Goal: Obtain resource: Obtain resource

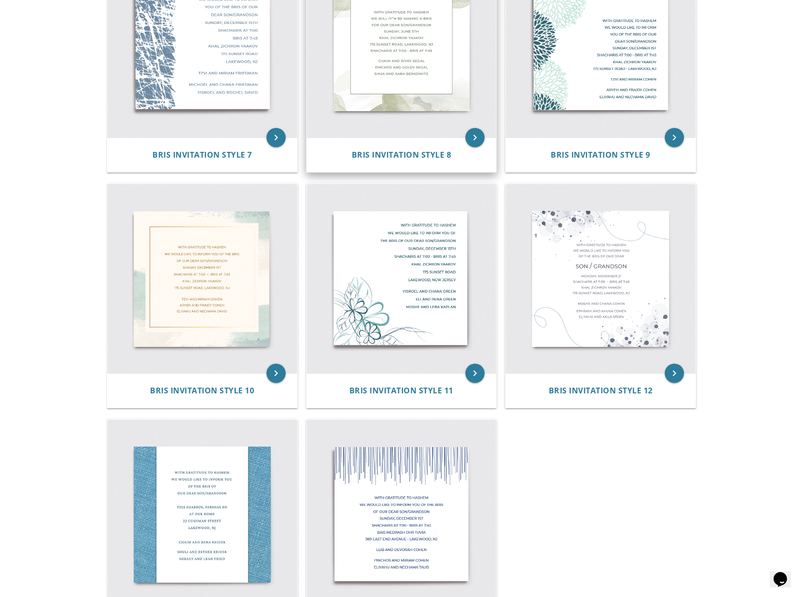
scroll to position [782, 0]
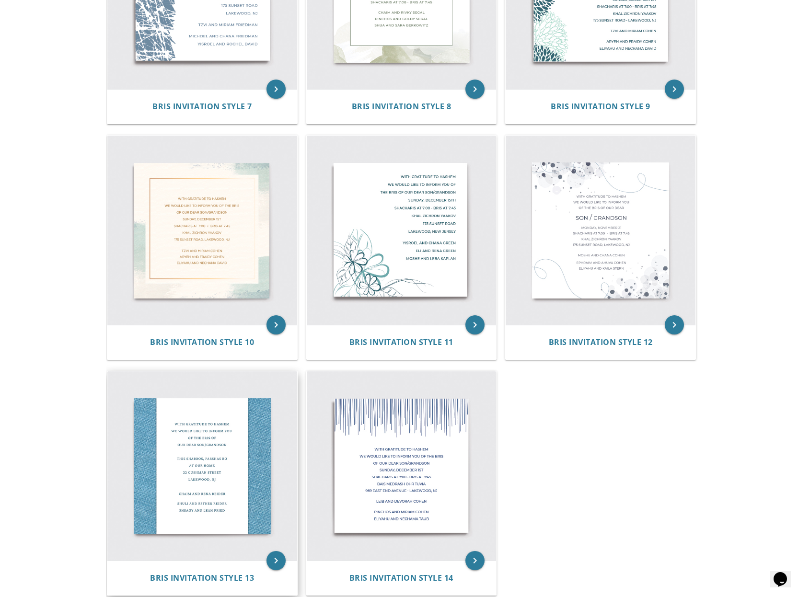
click at [232, 469] on img at bounding box center [202, 467] width 190 height 190
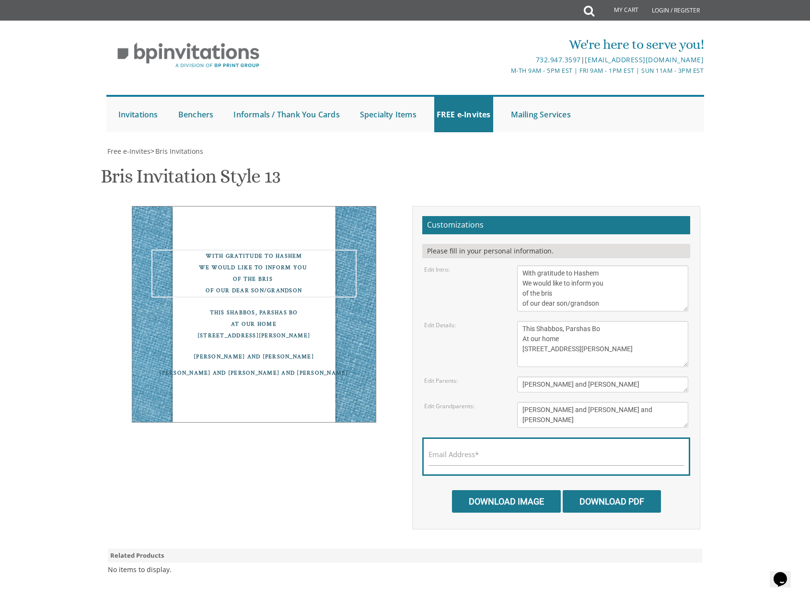
click at [605, 304] on textarea "With gratitude to Hashem We would like to inform you of the bris of our dear so…" at bounding box center [603, 289] width 172 height 46
click at [588, 304] on textarea "With gratitude to Hashem We would like to inform you of the bris of our dear so…" at bounding box center [603, 289] width 172 height 46
drag, startPoint x: 609, startPoint y: 305, endPoint x: 569, endPoint y: 306, distance: 39.8
click at [569, 306] on textarea "With gratitude to Hashem We would like to inform you of the bris of our dear so…" at bounding box center [603, 289] width 172 height 46
type textarea "With gratitude to Hashem We would like to inform you of the bris of our dear son"
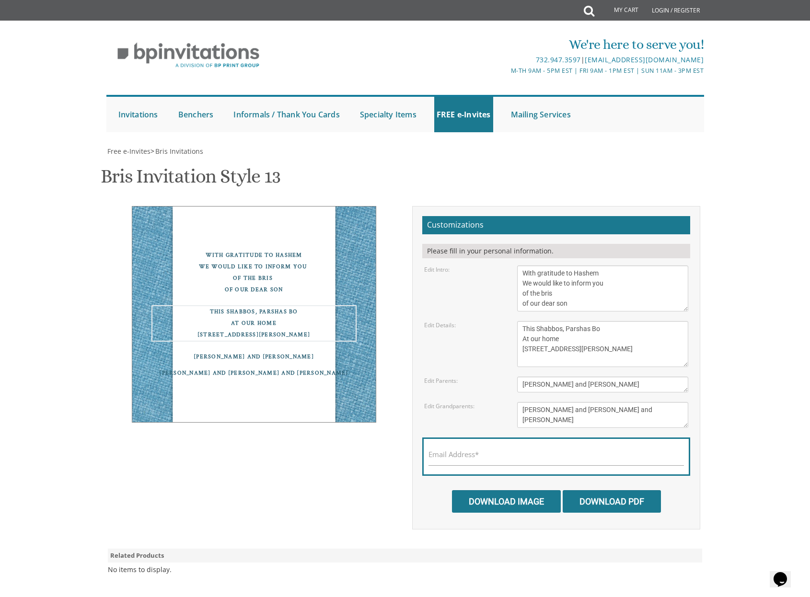
drag, startPoint x: 607, startPoint y: 330, endPoint x: 595, endPoint y: 330, distance: 11.5
click at [595, 330] on textarea "This Shabbos, Parshas Bo At our home 22 Cushman Street Lakewood, NJ" at bounding box center [603, 344] width 172 height 46
type textarea "This Shabbos, Parshas Ki Setzei At our home 22 Cushman Street Lakewood, NJ"
drag, startPoint x: 605, startPoint y: 385, endPoint x: 488, endPoint y: 387, distance: 117.5
click at [488, 387] on div "Edit Parents: Chaim and Rena Reider" at bounding box center [556, 385] width 279 height 16
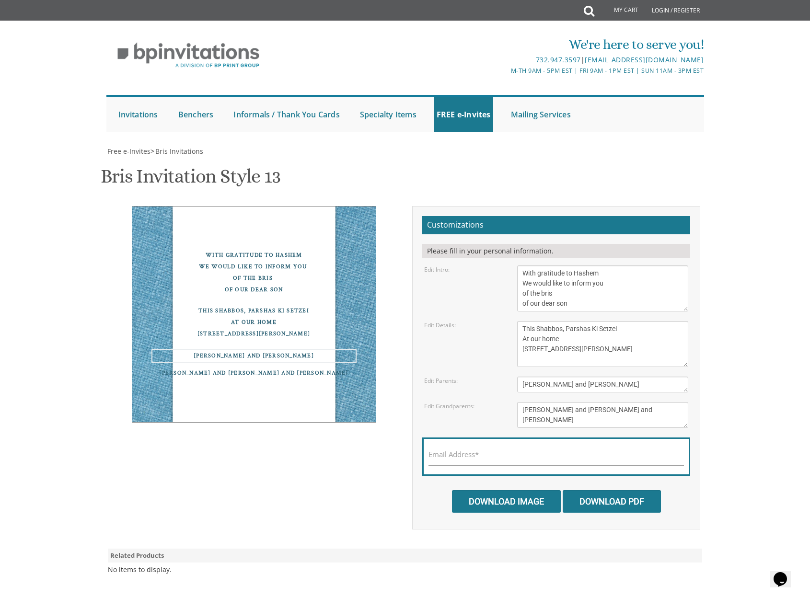
type textarea "Shmuel Zev and chavala Weinberg"
drag, startPoint x: 620, startPoint y: 421, endPoint x: 524, endPoint y: 403, distance: 97.5
click at [524, 403] on textarea "Shuli and Esther Reider Shragy and Leah Fried" at bounding box center [603, 415] width 172 height 26
click at [287, 361] on div "Shmuel Zev and chavala Weinberg" at bounding box center [254, 356] width 205 height 12
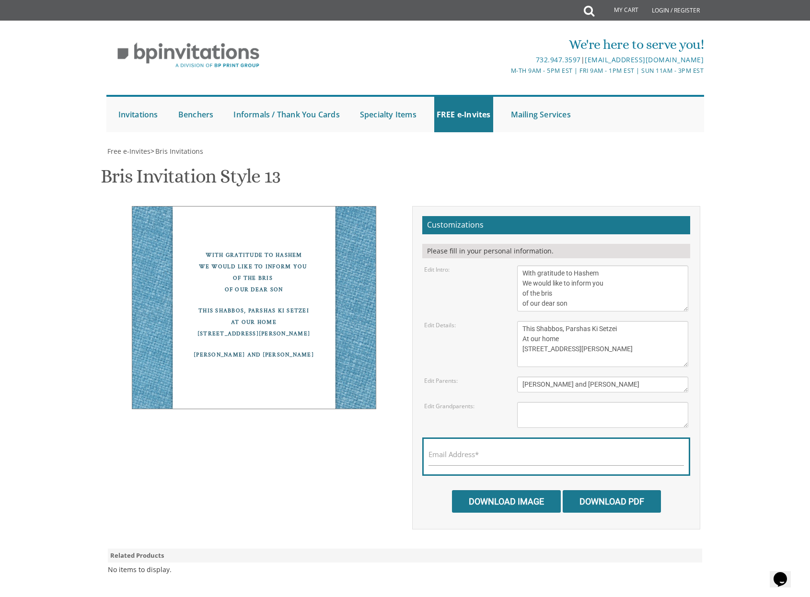
scroll to position [4, 0]
click at [591, 363] on form "Customizations Please fill in your personal information. Edit Intro: With grati…" at bounding box center [556, 364] width 268 height 297
click at [588, 357] on textarea "This Shabbos, Parshas Bo At our home 22 Cushman Street Lakewood, NJ" at bounding box center [603, 344] width 172 height 46
drag, startPoint x: 588, startPoint y: 357, endPoint x: 571, endPoint y: 332, distance: 30.1
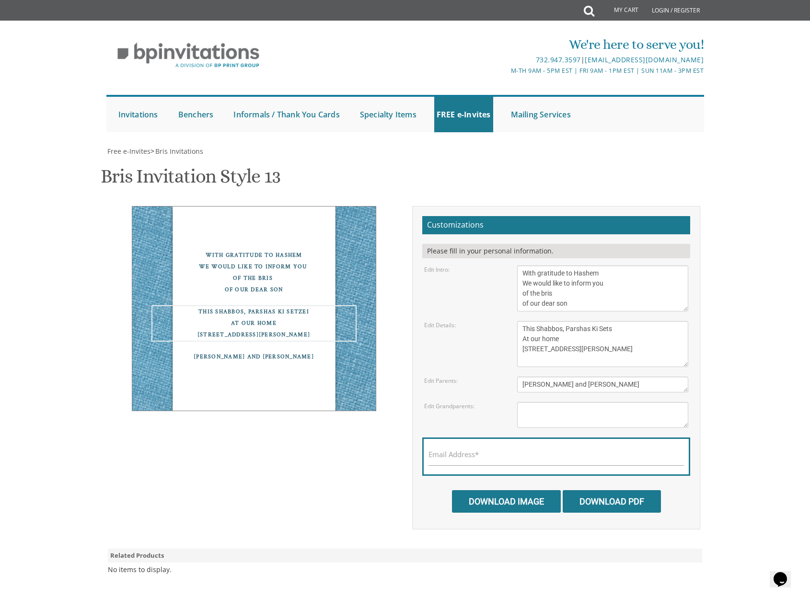
click at [572, 332] on textarea "This Shabbos, Parshas Bo At our home 22 Cushman Street Lakewood, NJ" at bounding box center [603, 344] width 172 height 46
click at [565, 380] on textarea "Chaim and Rena Reider" at bounding box center [603, 385] width 172 height 16
click at [622, 326] on textarea "This Shabbos, Parshas Bo At our home 22 Cushman Street Lakewood, NJ" at bounding box center [603, 344] width 172 height 46
click at [645, 337] on textarea "This Shabbos, Parshas Bo At our home 22 Cushman Street Lakewood, NJ" at bounding box center [603, 344] width 172 height 46
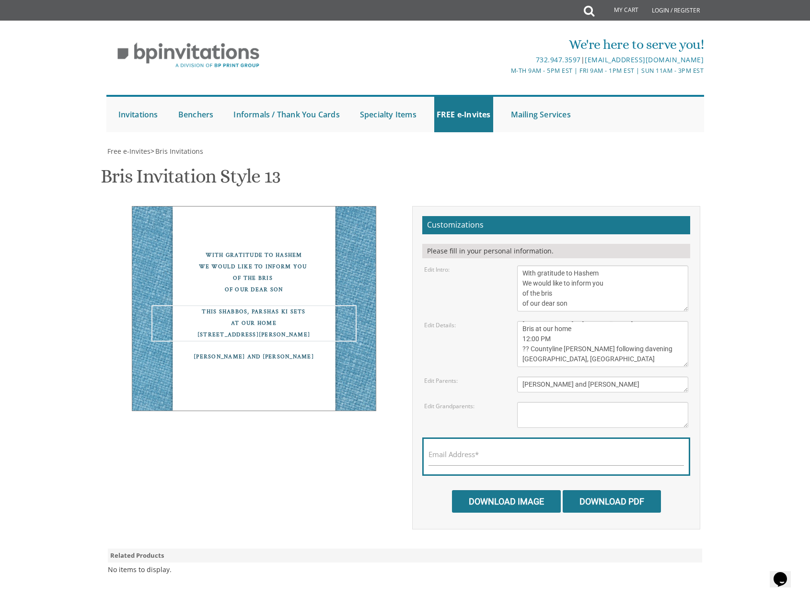
type textarea "This Shabbos, Parshas Ki Setzei Shalom Zachar in Paskesz Shul. Bris at our home…"
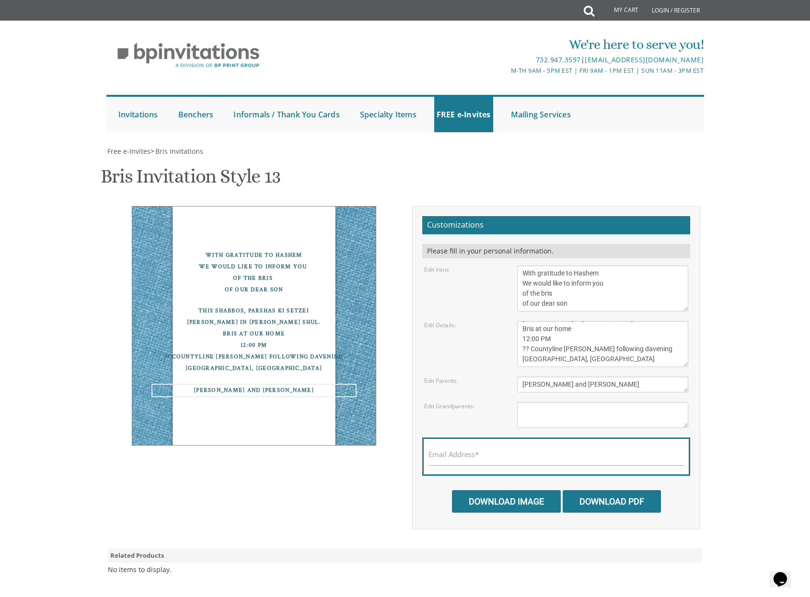
click at [620, 377] on textarea "Chaim and Rena Reider" at bounding box center [603, 385] width 172 height 16
click at [360, 278] on div "With gratitude to Hashem We would like to inform you of the bris of our dear so…" at bounding box center [254, 326] width 245 height 240
click at [331, 444] on div "With gratitude to Hashem We would like to inform you of the bris of our dear so…" at bounding box center [254, 325] width 245 height 238
drag, startPoint x: 525, startPoint y: 329, endPoint x: 594, endPoint y: 363, distance: 77.4
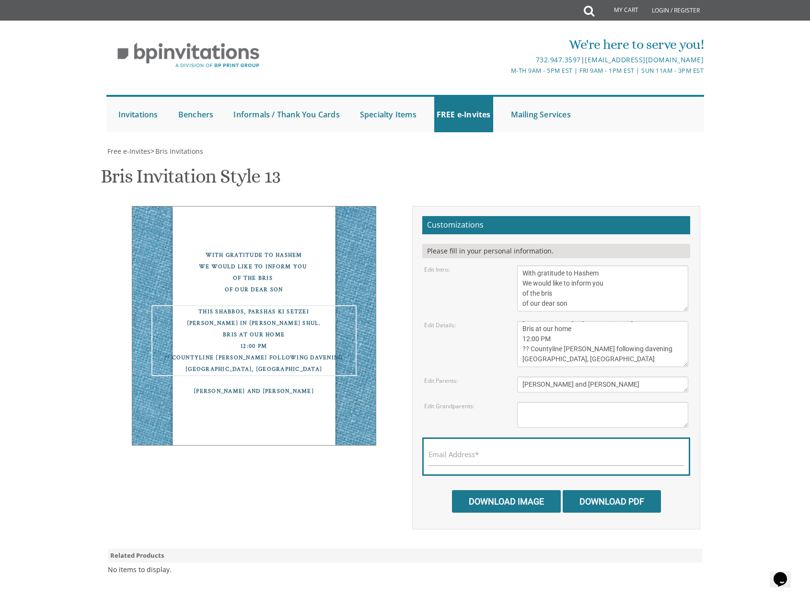
click at [594, 363] on textarea "This Shabbos, Parshas Bo At our home 22 Cushman Street Lakewood, NJ" at bounding box center [603, 344] width 172 height 46
click at [581, 348] on textarea "This Shabbos, Parshas Bo At our home 22 Cushman Street Lakewood, NJ" at bounding box center [603, 344] width 172 height 46
drag, startPoint x: 526, startPoint y: 330, endPoint x: 634, endPoint y: 332, distance: 107.9
click at [634, 332] on textarea "This Shabbos, Parshas Bo At our home 22 Cushman Street Lakewood, NJ" at bounding box center [603, 344] width 172 height 46
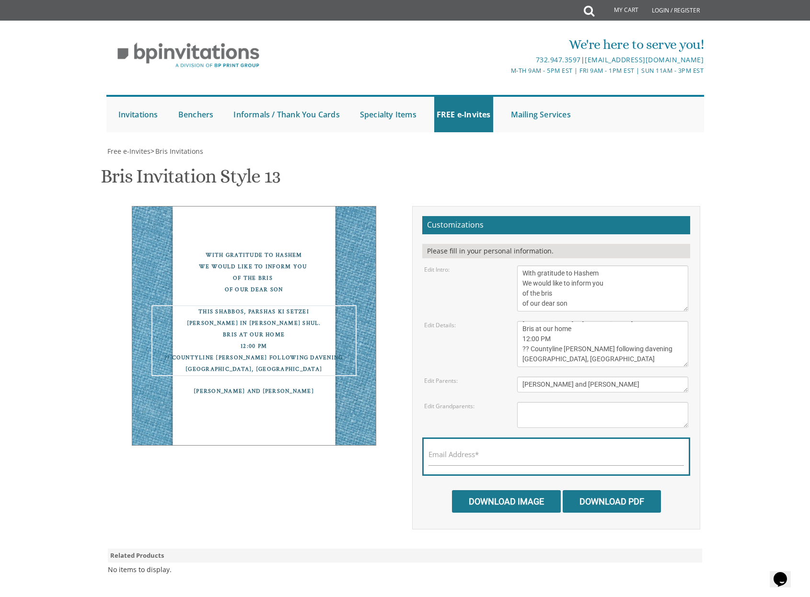
scroll to position [40, 0]
drag, startPoint x: 523, startPoint y: 346, endPoint x: 611, endPoint y: 350, distance: 88.8
click at [611, 350] on textarea "This Shabbos, Parshas Bo At our home 22 Cushman Street Lakewood, NJ" at bounding box center [603, 344] width 172 height 46
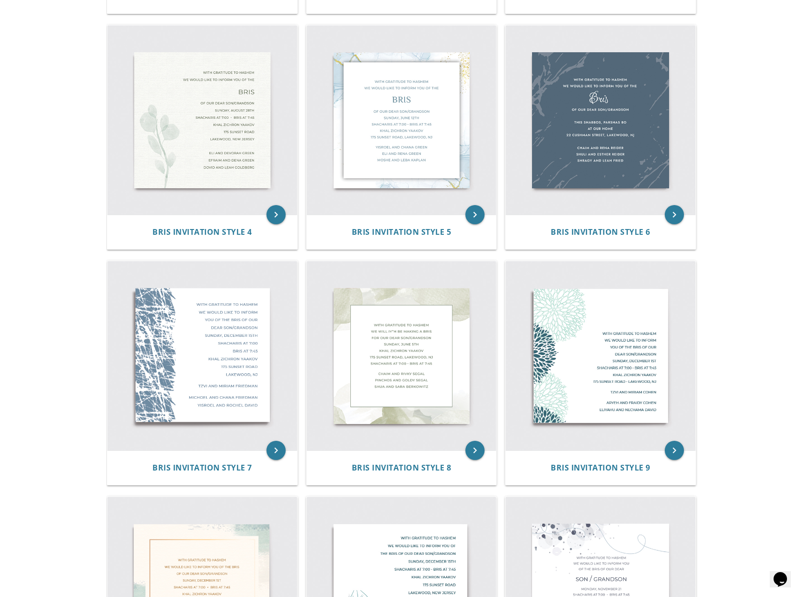
scroll to position [401, 0]
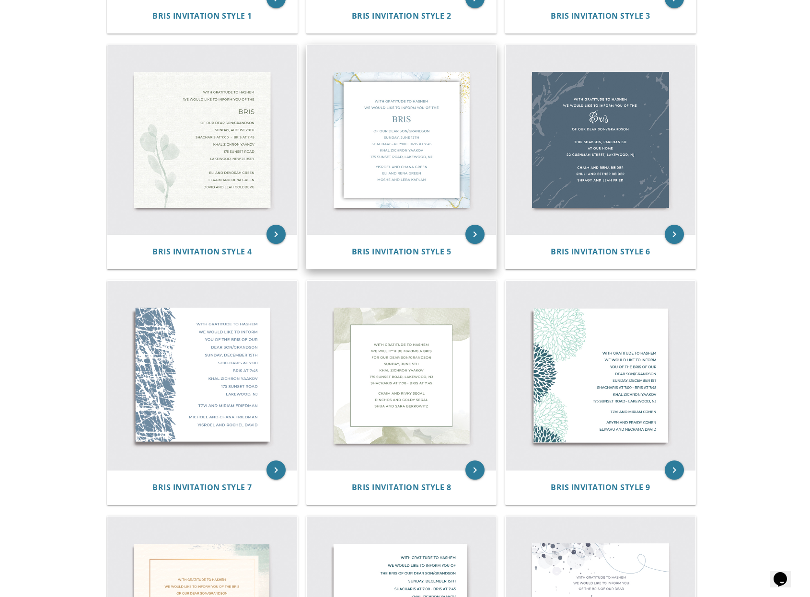
click at [433, 163] on img at bounding box center [402, 140] width 190 height 190
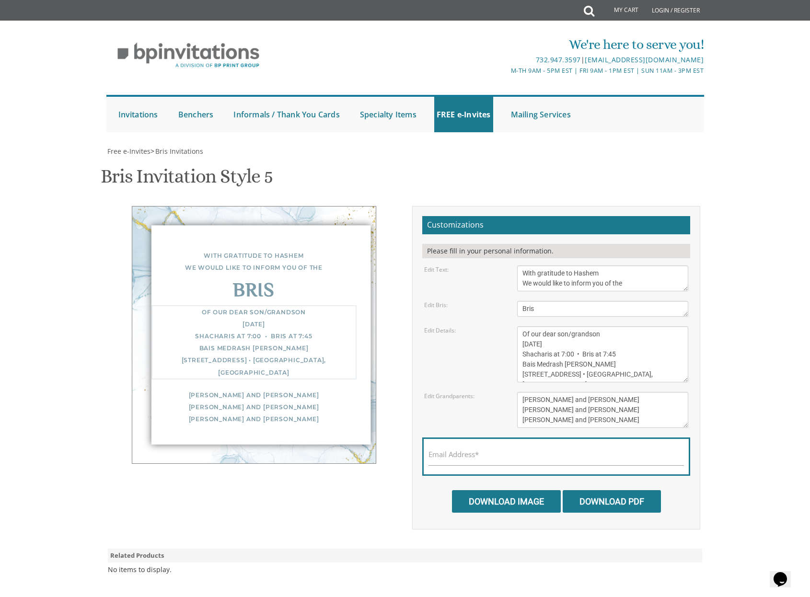
click at [590, 361] on textarea "Of our dear son/grandson [DATE] Shacharis at 7:00 • Bris at 7:45 Bais Medrash […" at bounding box center [603, 355] width 172 height 56
drag, startPoint x: 619, startPoint y: 337, endPoint x: 580, endPoint y: 339, distance: 39.9
click at [572, 336] on textarea "Of our dear son/grandson [DATE] Shacharis at 7:00 • Bris at 7:45 Bais Medrash […" at bounding box center [603, 355] width 172 height 56
drag, startPoint x: 526, startPoint y: 334, endPoint x: 539, endPoint y: 339, distance: 14.2
click at [522, 334] on textarea "Of our dear son/grandson [DATE] Shacharis at 7:00 • Bris at 7:45 Bais Medrash […" at bounding box center [603, 355] width 172 height 56
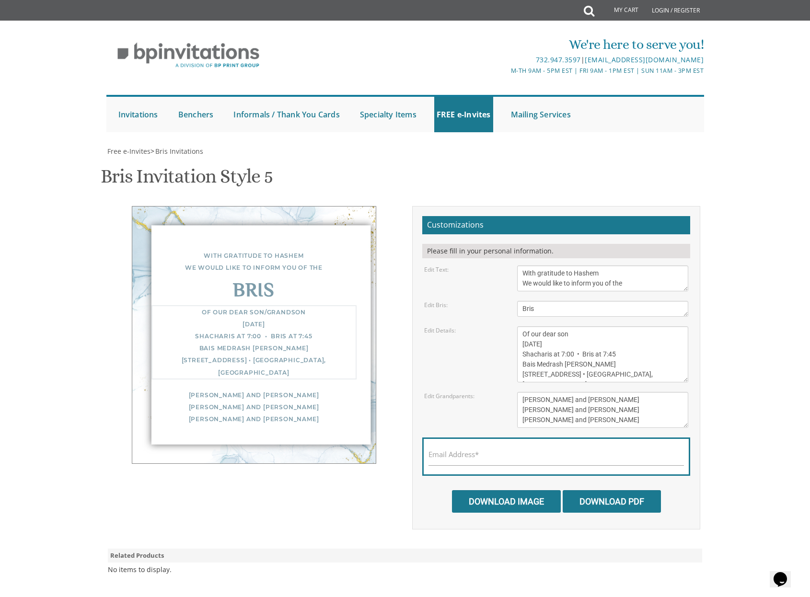
drag, startPoint x: 522, startPoint y: 343, endPoint x: 614, endPoint y: 346, distance: 92.1
click at [614, 346] on textarea "Of our dear son/grandson [DATE] Shacharis at 7:00 • Bris at 7:45 Bais Medrash […" at bounding box center [603, 355] width 172 height 56
drag, startPoint x: 651, startPoint y: 374, endPoint x: 500, endPoint y: 315, distance: 162.4
click at [500, 315] on form "Customizations Please fill in your personal information. Edit Text: With gratit…" at bounding box center [556, 364] width 268 height 297
paste textarea "his Shabbos, Parshas Ki Setzei [PERSON_NAME] in [PERSON_NAME] Shul. Bris at our…"
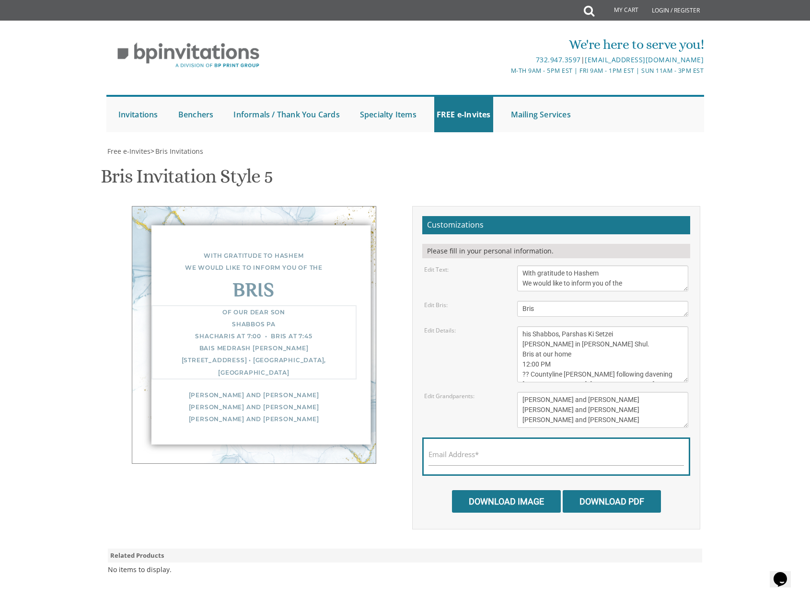
click at [523, 337] on textarea "Of our dear son/grandson [DATE] Shacharis at 7:00 • Bris at 7:45 Bais Medrash […" at bounding box center [603, 355] width 172 height 56
click at [548, 360] on textarea "Of our dear son/grandson [DATE] Shacharis at 7:00 • Bris at 7:45 Bais Medrash […" at bounding box center [603, 355] width 172 height 56
click at [538, 364] on textarea "Of our dear son/grandson [DATE] Shacharis at 7:00 • Bris at 7:45 Bais Medrash […" at bounding box center [603, 355] width 172 height 56
type textarea "His Shabbos, Parshas Ki Setzei [PERSON_NAME] in [PERSON_NAME] Shul. Bris at our…"
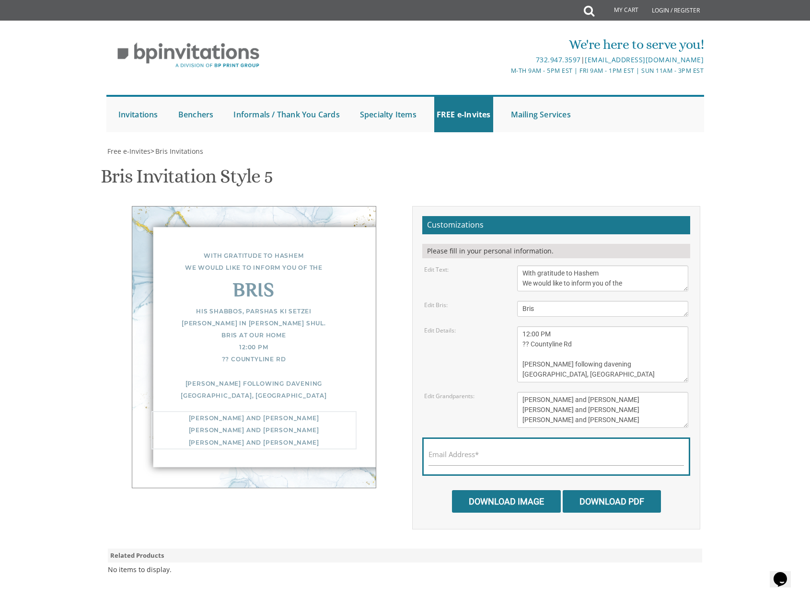
drag, startPoint x: 574, startPoint y: 405, endPoint x: 568, endPoint y: 406, distance: 6.7
click at [574, 405] on textarea "[PERSON_NAME] and [PERSON_NAME] [PERSON_NAME] and [PERSON_NAME] [PERSON_NAME] a…" at bounding box center [603, 410] width 172 height 36
drag, startPoint x: 522, startPoint y: 398, endPoint x: 644, endPoint y: 435, distance: 127.7
click at [642, 435] on form "Customizations Please fill in your personal information. Edit Text: With gratit…" at bounding box center [556, 364] width 268 height 297
type textarea "[PERSON_NAME] and [PERSON_NAME]"
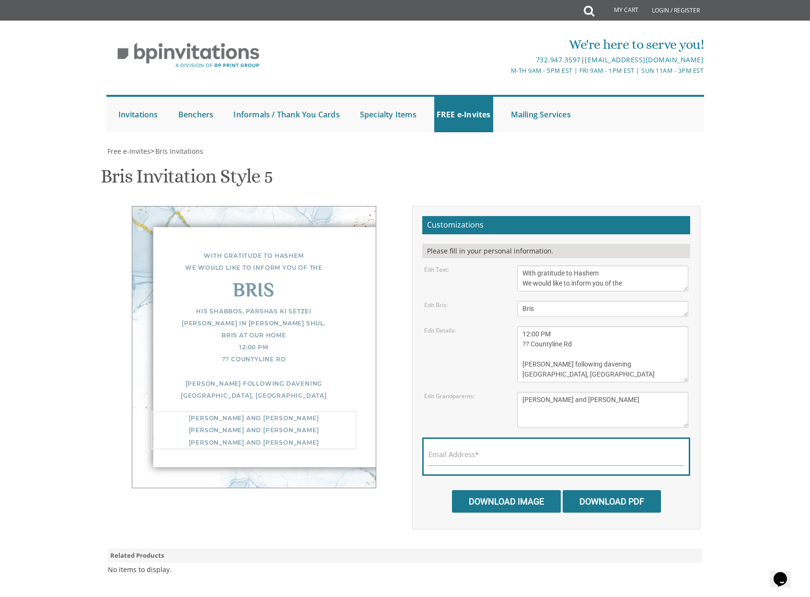
click at [590, 378] on textarea "Of our dear son/grandson [DATE] Shacharis at 7:00 • Bris at 7:45 Bais Medrash […" at bounding box center [603, 355] width 172 height 56
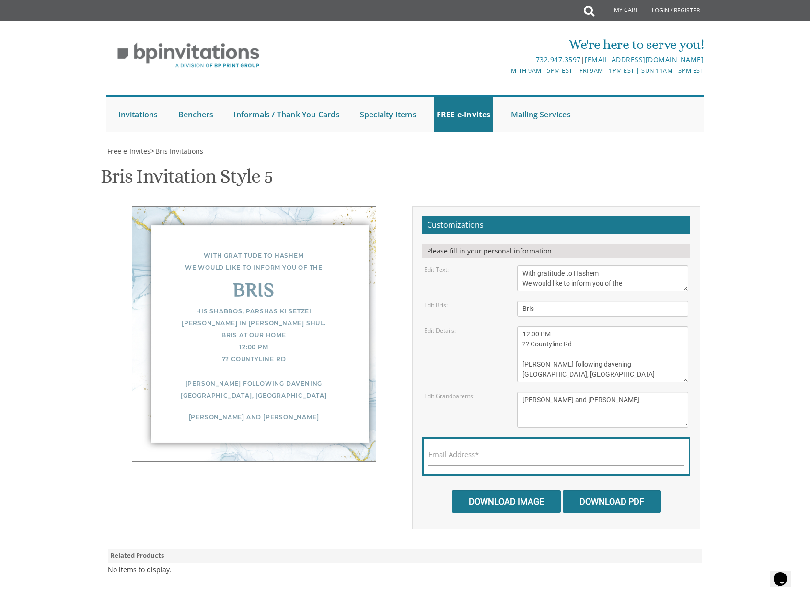
click at [235, 257] on div "With gratitude to Hashem We would like to inform you of the" at bounding box center [254, 262] width 205 height 24
drag, startPoint x: 526, startPoint y: 335, endPoint x: 518, endPoint y: 335, distance: 8.2
click at [518, 335] on textarea "Of our dear son/grandson [DATE] Shacharis at 7:00 • Bris at 7:45 Bais Medrash […" at bounding box center [603, 355] width 172 height 56
click at [635, 346] on textarea "Of our dear son/grandson [DATE] Shacharis at 7:00 • Bris at 7:45 Bais Medrash […" at bounding box center [603, 355] width 172 height 56
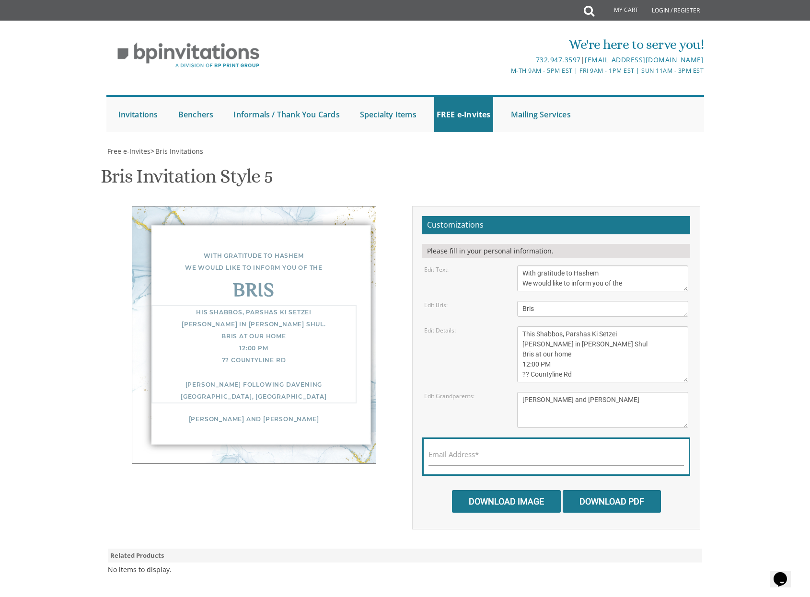
click at [574, 353] on textarea "Of our dear son/grandson [DATE] Shacharis at 7:00 • Bris at 7:45 Bais Medrash […" at bounding box center [603, 355] width 172 height 56
drag, startPoint x: 529, startPoint y: 375, endPoint x: 582, endPoint y: 385, distance: 53.6
click at [521, 376] on textarea "Of our dear son/grandson [DATE] Shacharis at 7:00 • Bris at 7:45 Bais Medrash […" at bounding box center [603, 355] width 172 height 56
click at [617, 356] on textarea "Of our dear son/grandson [DATE] Shacharis at 7:00 • Bris at 7:45 Bais Medrash […" at bounding box center [603, 355] width 172 height 56
type textarea "His Shabbos, Parshas Ki Setzei [PERSON_NAME] in [PERSON_NAME] Shul. Bris at our…"
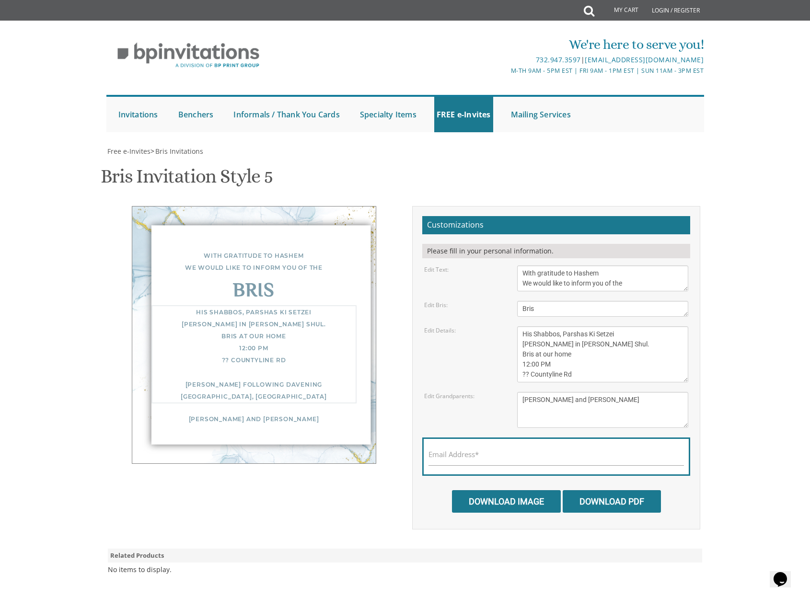
type textarea "[PERSON_NAME] and [PERSON_NAME] [PERSON_NAME] and [PERSON_NAME] [PERSON_NAME] a…"
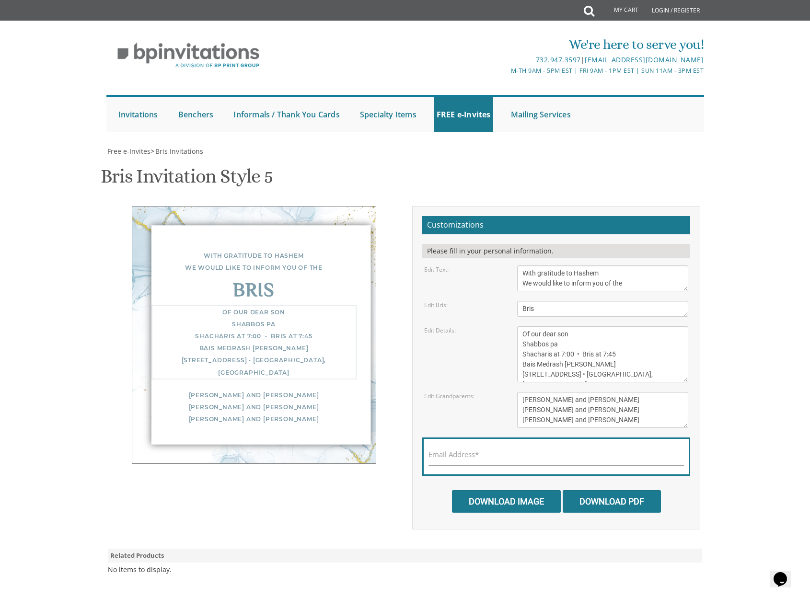
click at [571, 337] on textarea "Of our dear son/grandson [DATE] Shacharis at 7:00 • Bris at 7:45 Bais Medrash […" at bounding box center [603, 355] width 172 height 56
drag, startPoint x: 571, startPoint y: 348, endPoint x: 537, endPoint y: 345, distance: 34.2
click at [525, 344] on textarea "Of our dear son/grandson [DATE] Shacharis at 7:00 • Bris at 7:45 Bais Medrash […" at bounding box center [603, 355] width 172 height 56
click at [573, 346] on textarea "Of our dear son/grandson [DATE] Shacharis at 7:00 • Bris at 7:45 Bais Medrash […" at bounding box center [603, 355] width 172 height 56
drag, startPoint x: 535, startPoint y: 343, endPoint x: 516, endPoint y: 343, distance: 18.7
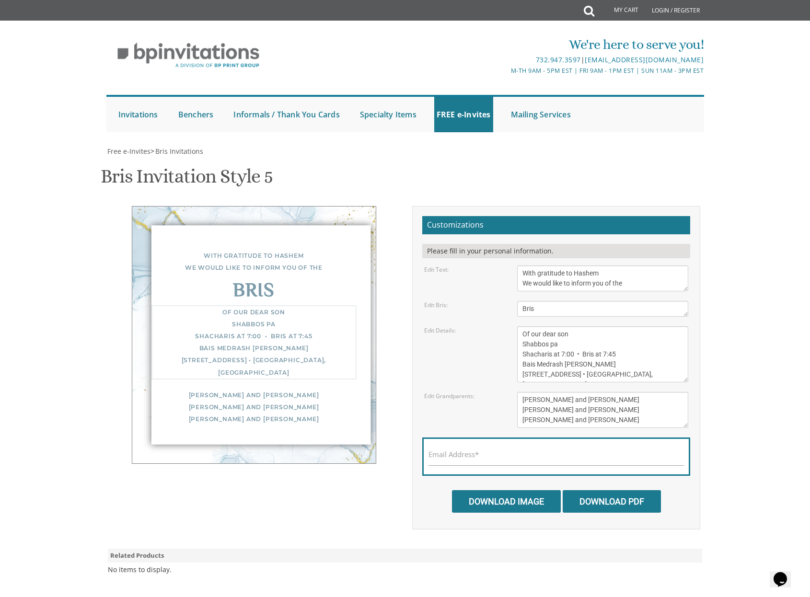
click at [516, 343] on div "Of our dear son/grandson [DATE] Shacharis at 7:00 • Bris at 7:45 Bais Medrash […" at bounding box center [603, 355] width 186 height 56
paste textarea "This Shabbos, Parshas Ki Setzei"
drag, startPoint x: 575, startPoint y: 355, endPoint x: 521, endPoint y: 355, distance: 53.7
click at [521, 355] on textarea "Of our dear son/grandson [DATE] Shacharis at 7:00 • Bris at 7:45 Bais Medrash […" at bounding box center [603, 355] width 172 height 56
drag, startPoint x: 588, startPoint y: 367, endPoint x: 537, endPoint y: 360, distance: 50.9
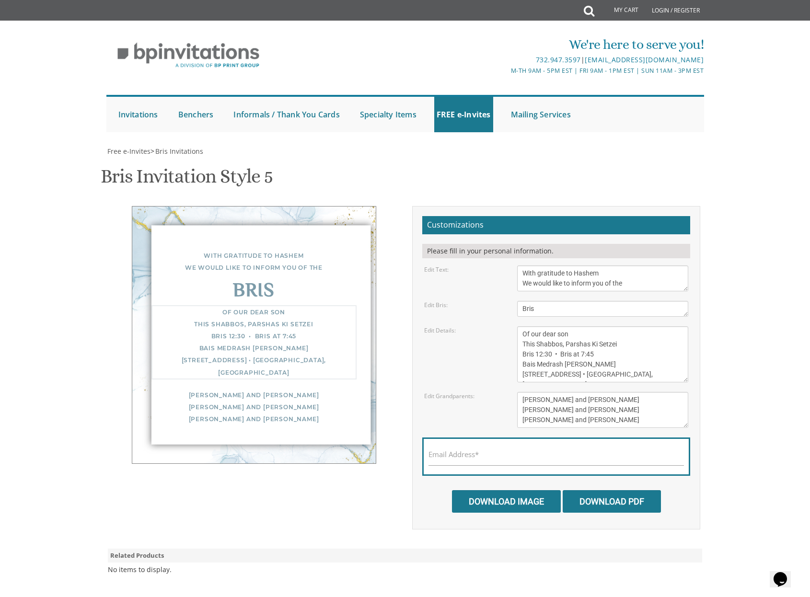
click at [587, 367] on textarea "Of our dear son/grandson [DATE] Shacharis at 7:00 • Bris at 7:45 Bais Medrash […" at bounding box center [603, 355] width 172 height 56
drag, startPoint x: 522, startPoint y: 355, endPoint x: 652, endPoint y: 380, distance: 132.2
click at [652, 380] on textarea "Of our dear son/grandson [DATE] Shacharis at 7:00 • Bris at 7:45 Bais Medrash […" at bounding box center [603, 355] width 172 height 56
paste textarea "at our home 12:00 PM ?? Countyline [PERSON_NAME] following davening"
drag, startPoint x: 539, startPoint y: 365, endPoint x: 534, endPoint y: 365, distance: 5.8
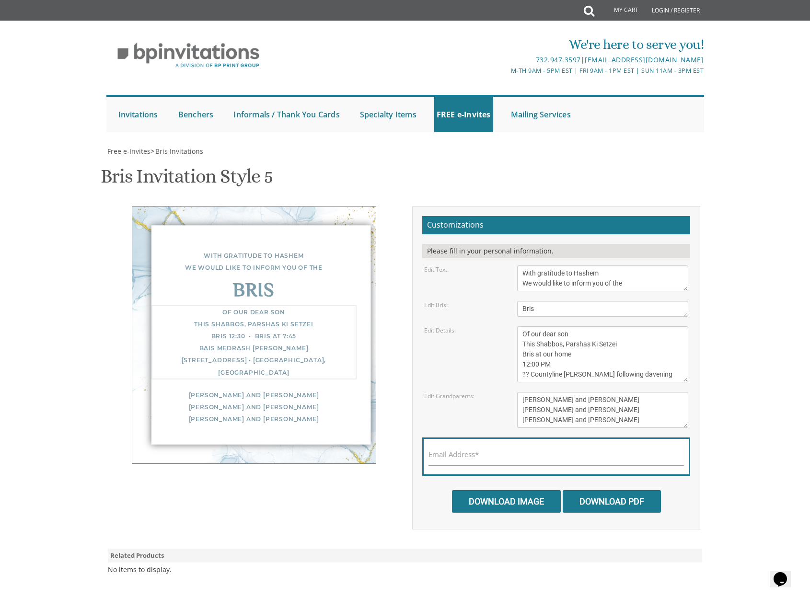
click at [533, 365] on textarea "Of our dear son/grandson [DATE] Shacharis at 7:00 • Bris at 7:45 Bais Medrash […" at bounding box center [603, 355] width 172 height 56
click at [522, 374] on textarea "Of our dear son/grandson [DATE] Shacharis at 7:00 • Bris at 7:45 Bais Medrash […" at bounding box center [603, 355] width 172 height 56
click at [606, 375] on textarea "Of our dear son/grandson [DATE] Shacharis at 7:00 • Bris at 7:45 Bais Medrash […" at bounding box center [603, 355] width 172 height 56
drag, startPoint x: 617, startPoint y: 377, endPoint x: 574, endPoint y: 377, distance: 42.7
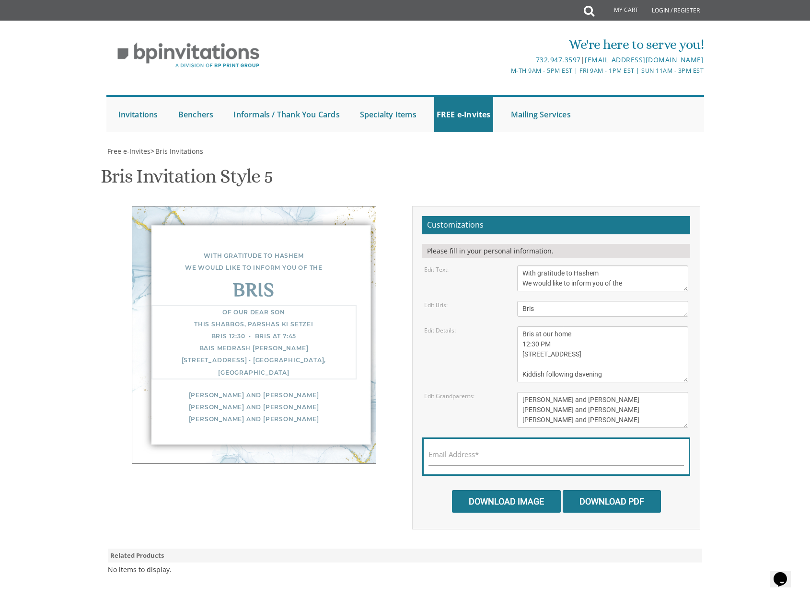
click at [574, 377] on textarea "Of our dear son/grandson [DATE] Shacharis at 7:00 • Bris at 7:45 Bais Medrash […" at bounding box center [603, 355] width 172 height 56
drag, startPoint x: 604, startPoint y: 377, endPoint x: 610, endPoint y: 376, distance: 6.8
click at [604, 377] on textarea "Of our dear son/grandson [DATE] Shacharis at 7:00 • Bris at 7:45 Bais Medrash […" at bounding box center [603, 355] width 172 height 56
drag, startPoint x: 604, startPoint y: 376, endPoint x: 578, endPoint y: 374, distance: 26.4
click at [578, 374] on textarea "Of our dear son/grandson [DATE] Shacharis at 7:00 • Bris at 7:45 Bais Medrash […" at bounding box center [603, 355] width 172 height 56
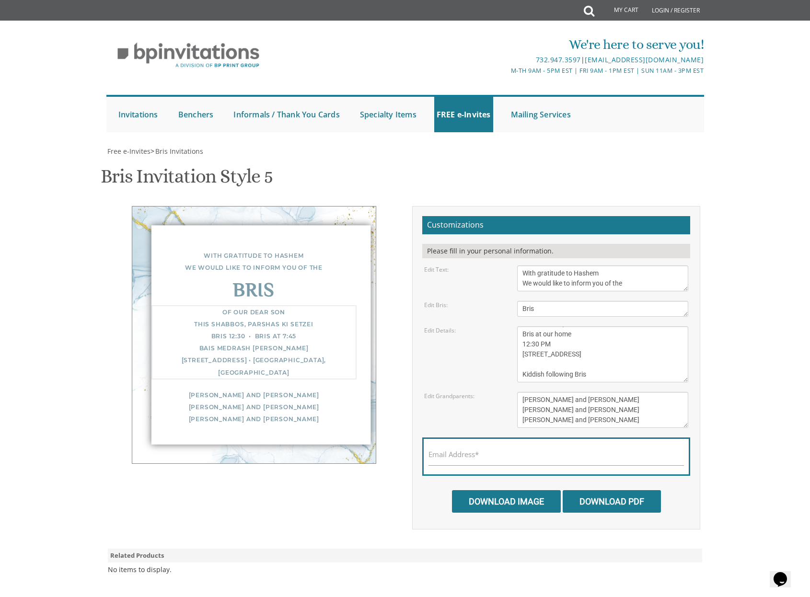
type textarea "Of our dear son This Shabbos, Parshas Ki Setzei Bris at our home 12:30 PM [STRE…"
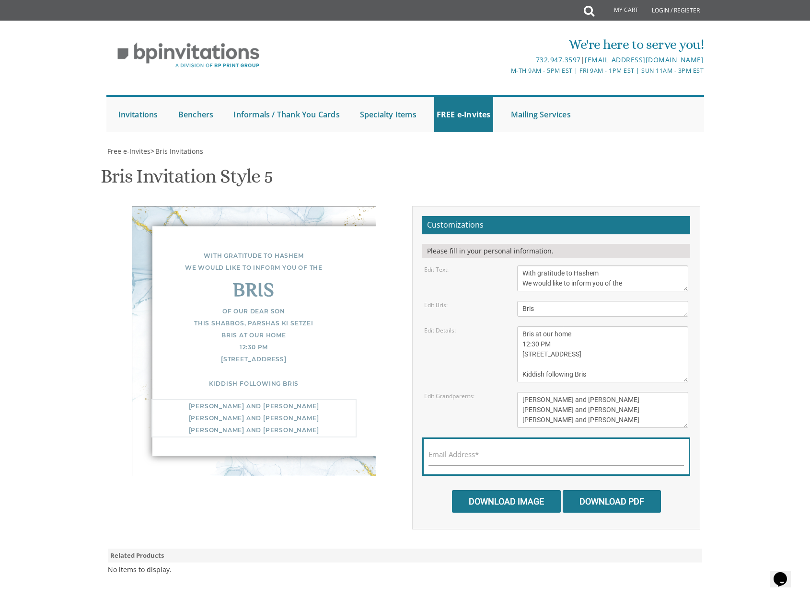
drag, startPoint x: 608, startPoint y: 420, endPoint x: 503, endPoint y: 399, distance: 107.0
click at [503, 399] on div "Edit Grandparents: [PERSON_NAME] and [PERSON_NAME] [PERSON_NAME] and [PERSON_NA…" at bounding box center [556, 410] width 279 height 36
type textarea "[PERSON_NAME] and [PERSON_NAME]"
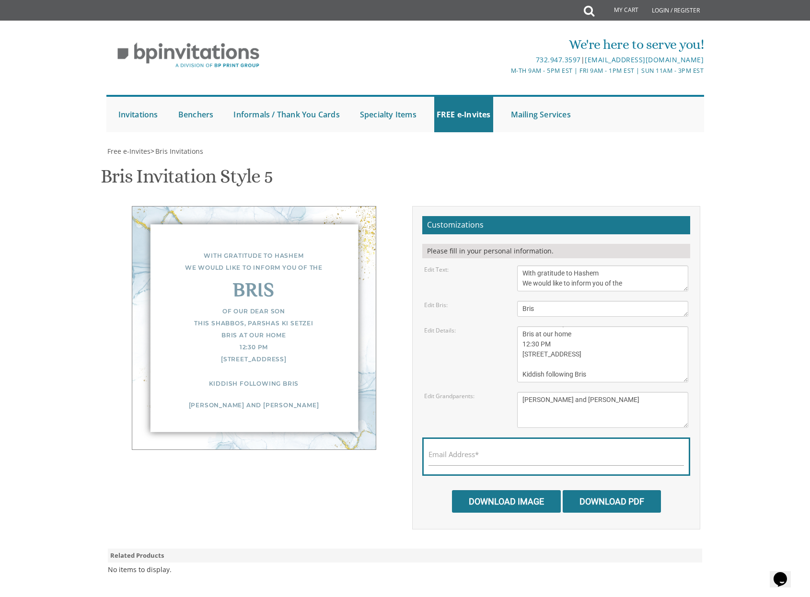
click at [487, 365] on div "Edit Details: Of our dear son/grandson [DATE] Shacharis at 7:00 • Bris at 7:45 …" at bounding box center [556, 355] width 279 height 56
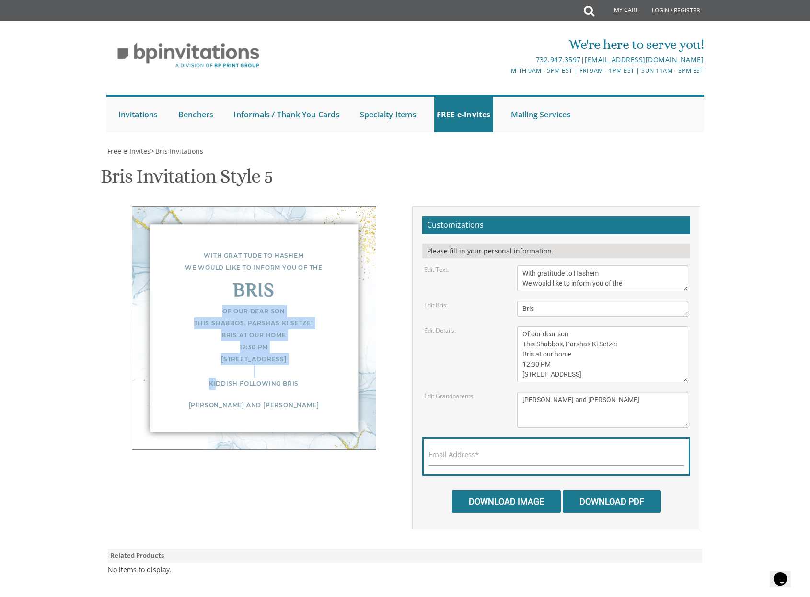
drag, startPoint x: 222, startPoint y: 310, endPoint x: 327, endPoint y: 363, distance: 117.1
click at [327, 363] on div "Of our dear son This Shabbos, Parshas Ki Setzei Bris at our home 12:30 PM [STRE…" at bounding box center [254, 347] width 205 height 84
click at [542, 377] on textarea "Of our dear son/grandson [DATE] Shacharis at 7:00 • Bris at 7:45 Bais Medrash […" at bounding box center [603, 355] width 172 height 56
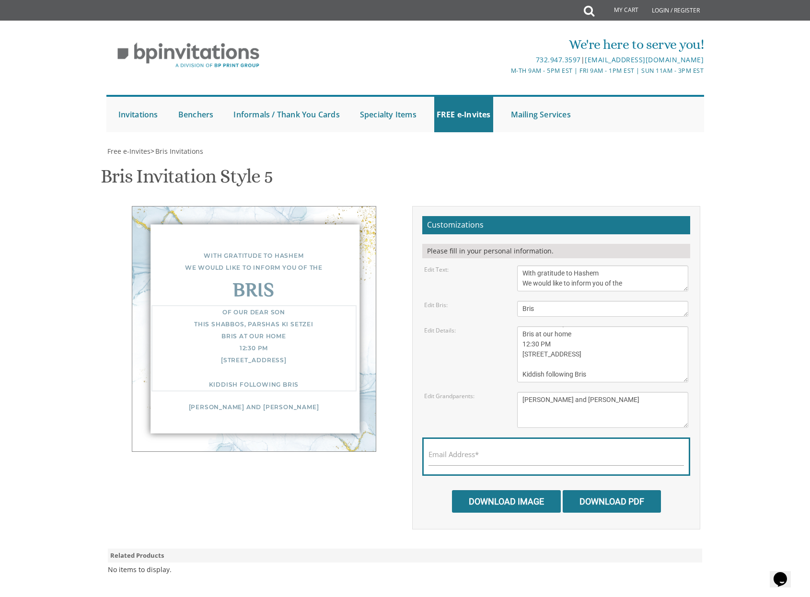
scroll to position [20, 0]
drag, startPoint x: 539, startPoint y: 374, endPoint x: 552, endPoint y: 373, distance: 13.0
click at [537, 374] on textarea "Of our dear son/grandson [DATE] Shacharis at 7:00 • Bris at 7:45 Bais Medrash […" at bounding box center [603, 355] width 172 height 56
type textarea "Of our dear son This Shabbos, Parshas Ki Setzei Bris at our home 12:30 PM [STRE…"
click at [471, 369] on div "Edit Details: Of our dear son/grandson [DATE] Shacharis at 7:00 • Bris at 7:45 …" at bounding box center [556, 355] width 279 height 56
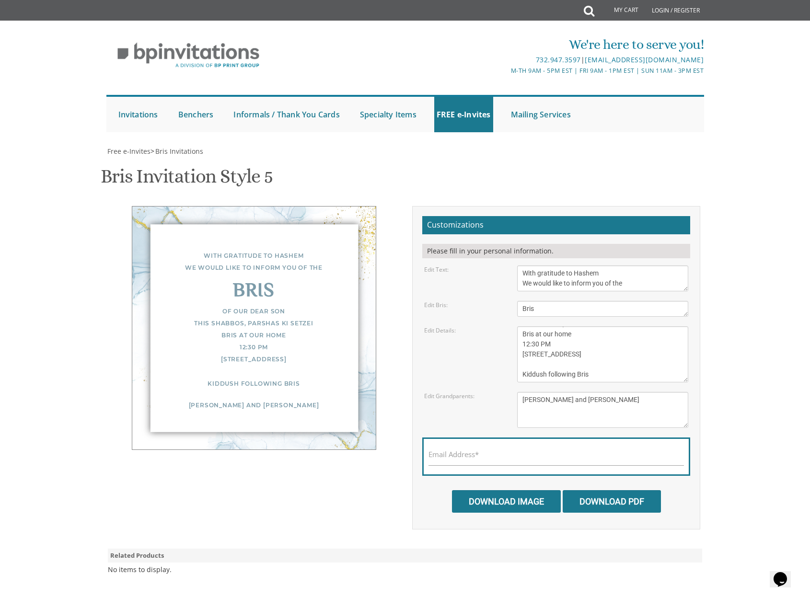
click at [525, 500] on input "Download Image" at bounding box center [506, 501] width 109 height 23
click at [528, 462] on input "Email Address*" at bounding box center [557, 460] width 256 height 12
type input "[EMAIL_ADDRESS][DOMAIN_NAME]"
click at [524, 504] on input "Download Image" at bounding box center [506, 501] width 109 height 23
click at [607, 501] on input "Download PDF" at bounding box center [612, 501] width 98 height 23
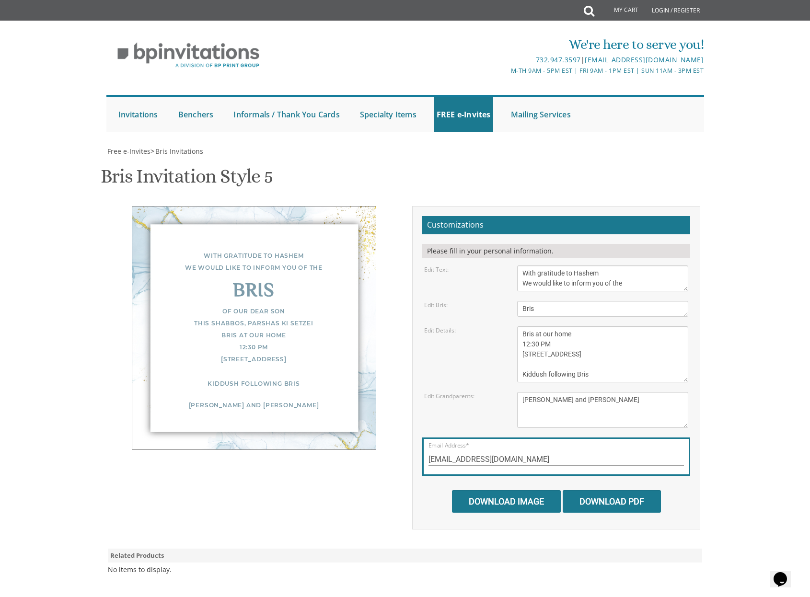
click at [608, 506] on input "Download PDF" at bounding box center [612, 501] width 98 height 23
click at [513, 499] on input "Download Image" at bounding box center [506, 501] width 109 height 23
click at [558, 352] on textarea "Of our dear son/grandson [DATE] Shacharis at 7:00 • Bris at 7:45 Bais Medrash […" at bounding box center [603, 355] width 172 height 56
drag, startPoint x: 621, startPoint y: 346, endPoint x: 595, endPoint y: 346, distance: 25.4
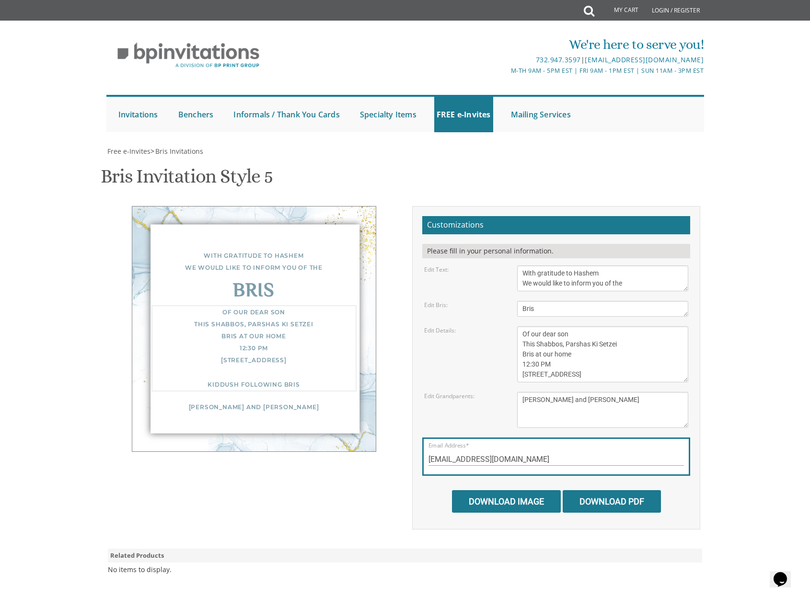
click at [595, 346] on textarea "Of our dear son/grandson [DATE] Shacharis at 7:00 • Bris at 7:45 Bais Medrash […" at bounding box center [603, 355] width 172 height 56
drag, startPoint x: 660, startPoint y: 359, endPoint x: 618, endPoint y: 381, distance: 47.6
click at [660, 359] on textarea "Of our dear son/grandson [DATE] Shacharis at 7:00 • Bris at 7:45 Bais Medrash […" at bounding box center [603, 355] width 172 height 56
type textarea "Of our dear son This Shabbos, Parshas Nitzavim Bris at our home 12:30 PM [STREE…"
click at [532, 505] on input "Download Image" at bounding box center [506, 501] width 109 height 23
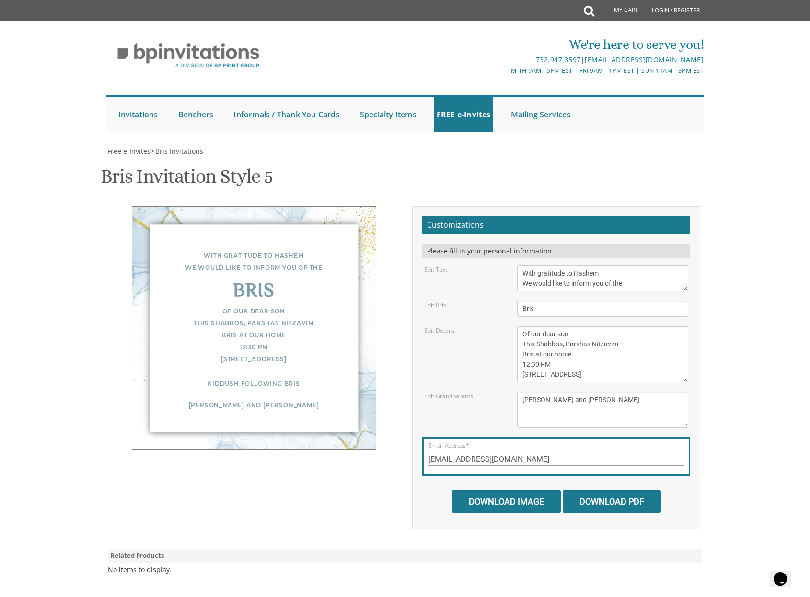
click at [524, 495] on input "Download Image" at bounding box center [506, 501] width 109 height 23
drag, startPoint x: 599, startPoint y: 403, endPoint x: 516, endPoint y: 400, distance: 83.0
click at [517, 400] on textarea "[PERSON_NAME] and [PERSON_NAME] [PERSON_NAME] and [PERSON_NAME] [PERSON_NAME] a…" at bounding box center [603, 410] width 172 height 36
type textarea "The Weinbergs"
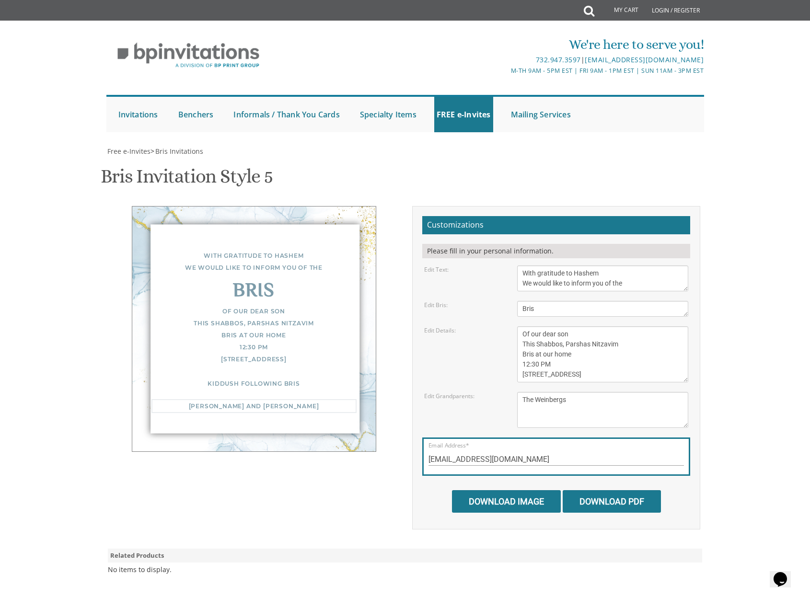
click at [572, 361] on textarea "Of our dear son/grandson [DATE] Shacharis at 7:00 • Bris at 7:45 Bais Medrash […" at bounding box center [603, 355] width 172 height 56
click at [531, 510] on input "Download Image" at bounding box center [506, 501] width 109 height 23
click at [623, 149] on div "Free e-Invites > Bris Invitations" at bounding box center [405, 152] width 598 height 10
click at [511, 503] on input "Download Image" at bounding box center [506, 501] width 109 height 23
drag, startPoint x: 600, startPoint y: 376, endPoint x: 505, endPoint y: 375, distance: 94.9
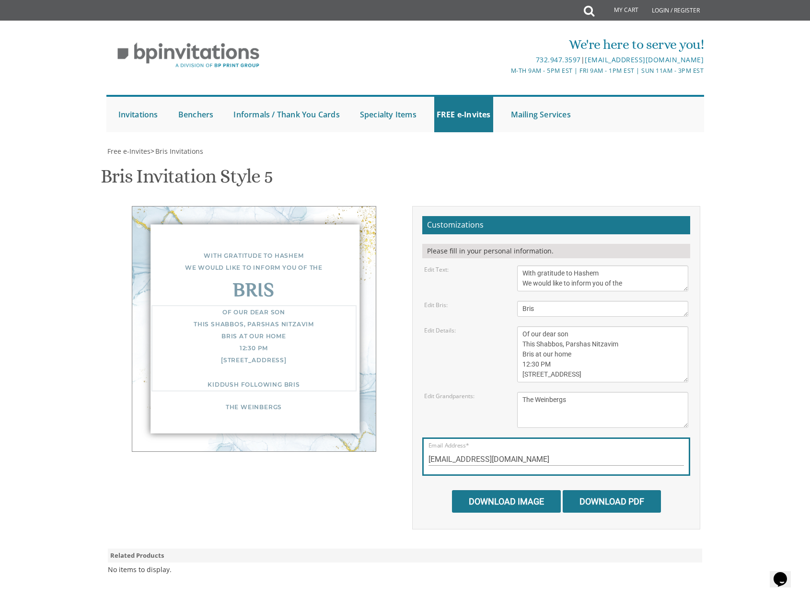
click at [505, 375] on div "Edit Details: Of our dear son/grandson [DATE] Shacharis at 7:00 • Bris at 7:45 …" at bounding box center [556, 355] width 279 height 56
click at [582, 357] on textarea "Of our dear son/grandson [DATE] Shacharis at 7:00 • Bris at 7:45 Bais Medrash […" at bounding box center [603, 355] width 172 height 56
paste textarea "[STREET_ADDRESS]"
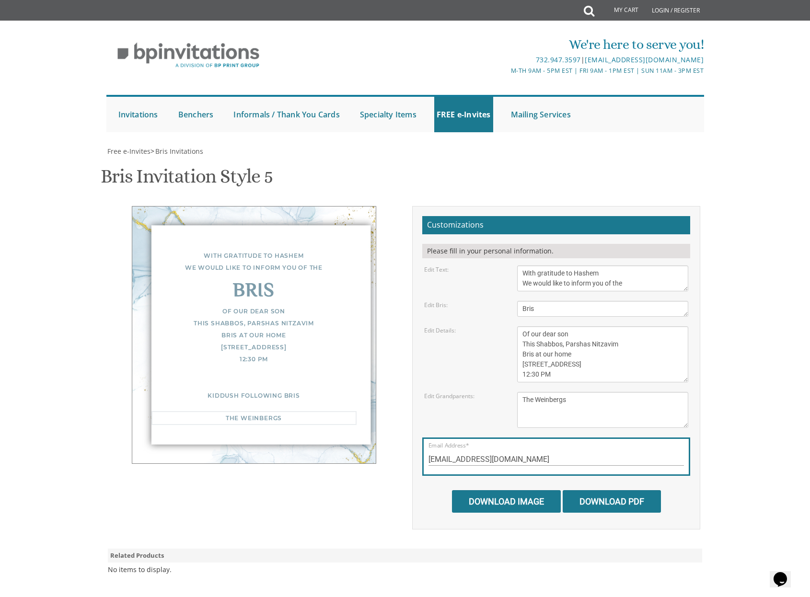
click at [575, 409] on textarea "[PERSON_NAME] and [PERSON_NAME] [PERSON_NAME] and [PERSON_NAME] [PERSON_NAME] a…" at bounding box center [603, 410] width 172 height 36
click at [567, 360] on textarea "Of our dear son/grandson [DATE] Shacharis at 7:00 • Bris at 7:45 Bais Medrash […" at bounding box center [603, 355] width 172 height 56
click at [566, 375] on textarea "Of our dear son/grandson [DATE] Shacharis at 7:00 • Bris at 7:45 Bais Medrash […" at bounding box center [603, 355] width 172 height 56
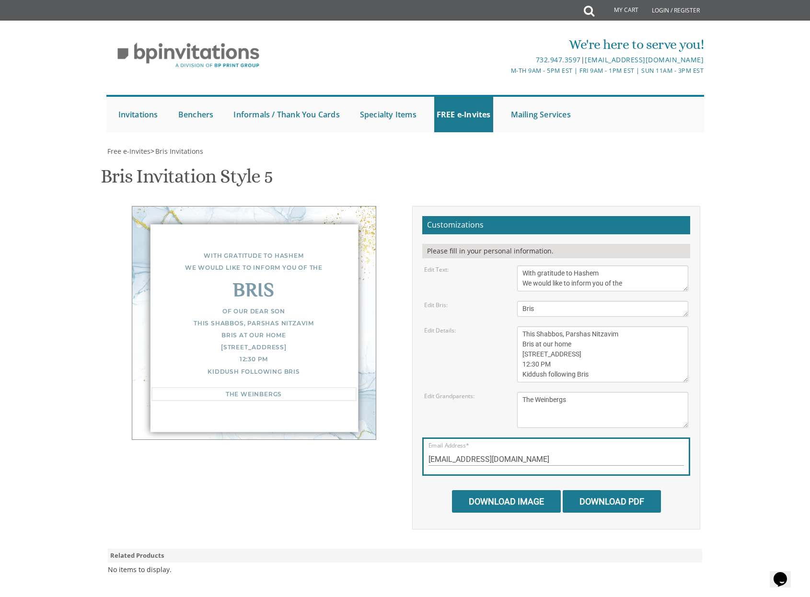
click at [580, 410] on textarea "[PERSON_NAME] and [PERSON_NAME] [PERSON_NAME] and [PERSON_NAME] [PERSON_NAME] a…" at bounding box center [603, 410] width 172 height 36
click at [700, 469] on div "Customizations Please fill in your personal information. Edit Text: With gratit…" at bounding box center [556, 368] width 288 height 324
drag, startPoint x: 502, startPoint y: 507, endPoint x: 507, endPoint y: 508, distance: 5.4
click at [502, 507] on input "Download Image" at bounding box center [506, 501] width 109 height 23
click at [520, 499] on input "Download Image" at bounding box center [506, 501] width 109 height 23
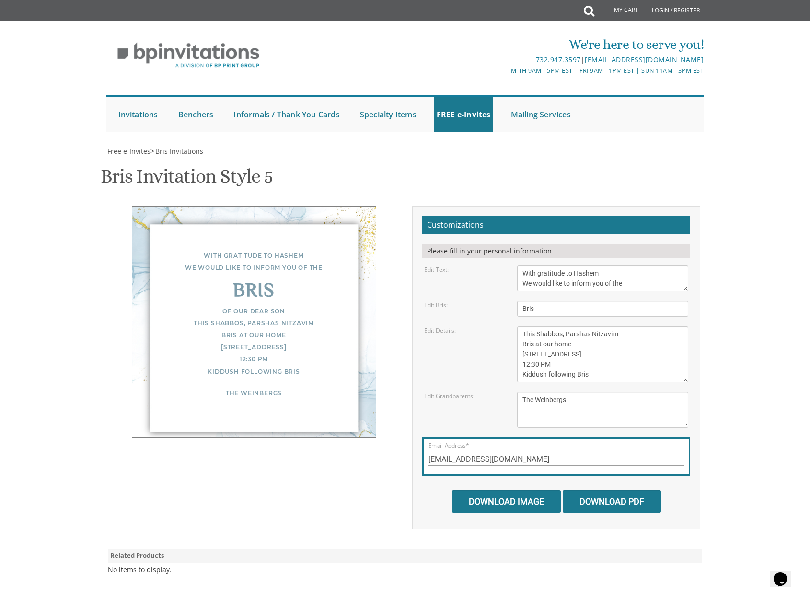
click at [586, 366] on textarea "Of our dear son/grandson [DATE] Shacharis at 7:00 • Bris at 7:45 Bais Medrash […" at bounding box center [603, 355] width 172 height 56
type textarea "Of our dear son This Shabbos, Parshas Nitzavim Bris at our home [STREET_ADDRESS…"
click at [526, 503] on input "Download Image" at bounding box center [506, 501] width 109 height 23
